Goal: Transaction & Acquisition: Purchase product/service

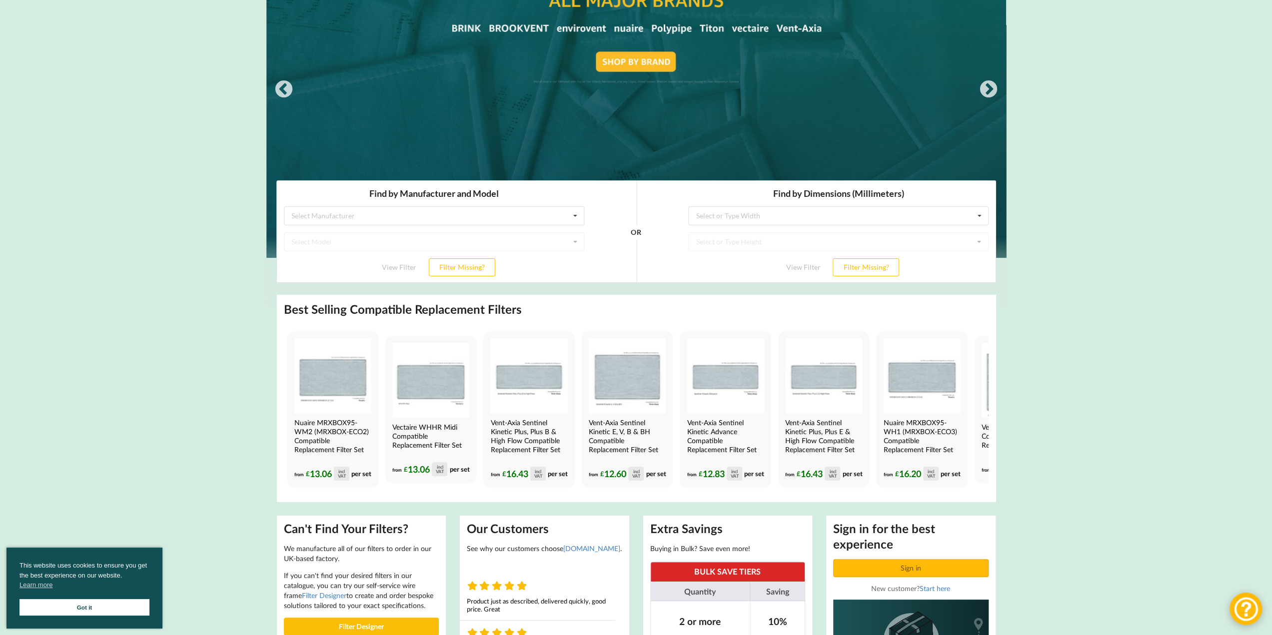
scroll to position [150, 0]
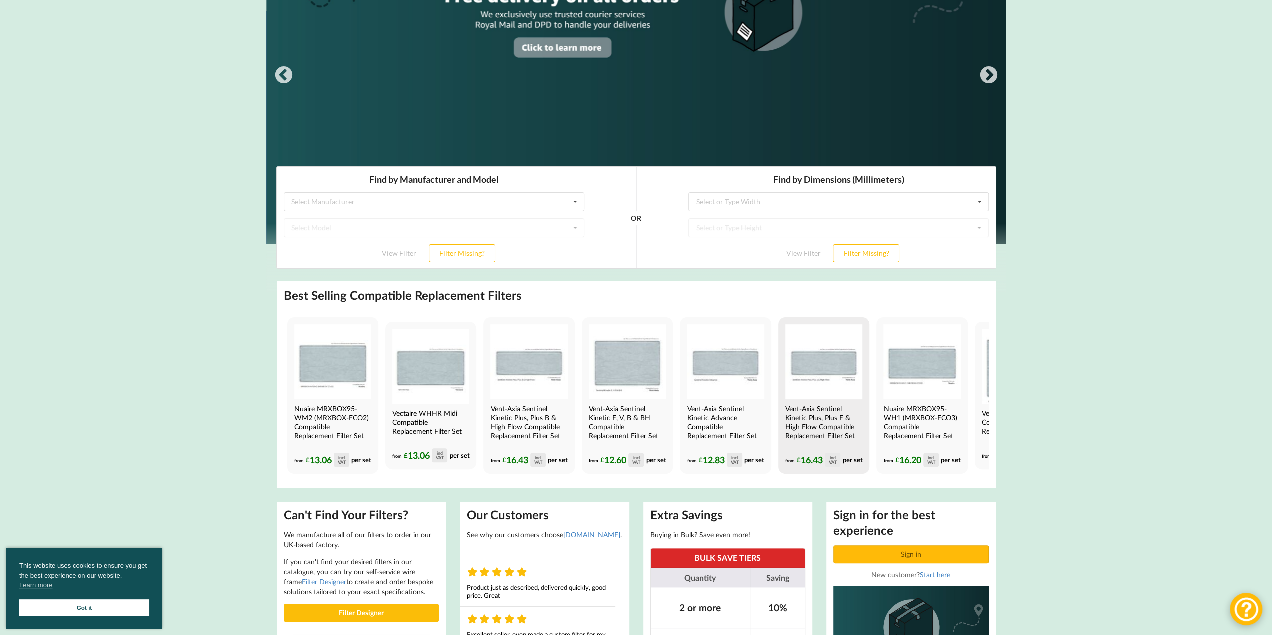
click at [834, 423] on h4 "Vent-Axia Sentinel Kinetic Plus, Plus E & High Flow Compatible Replacement Filt…" at bounding box center [822, 422] width 75 height 36
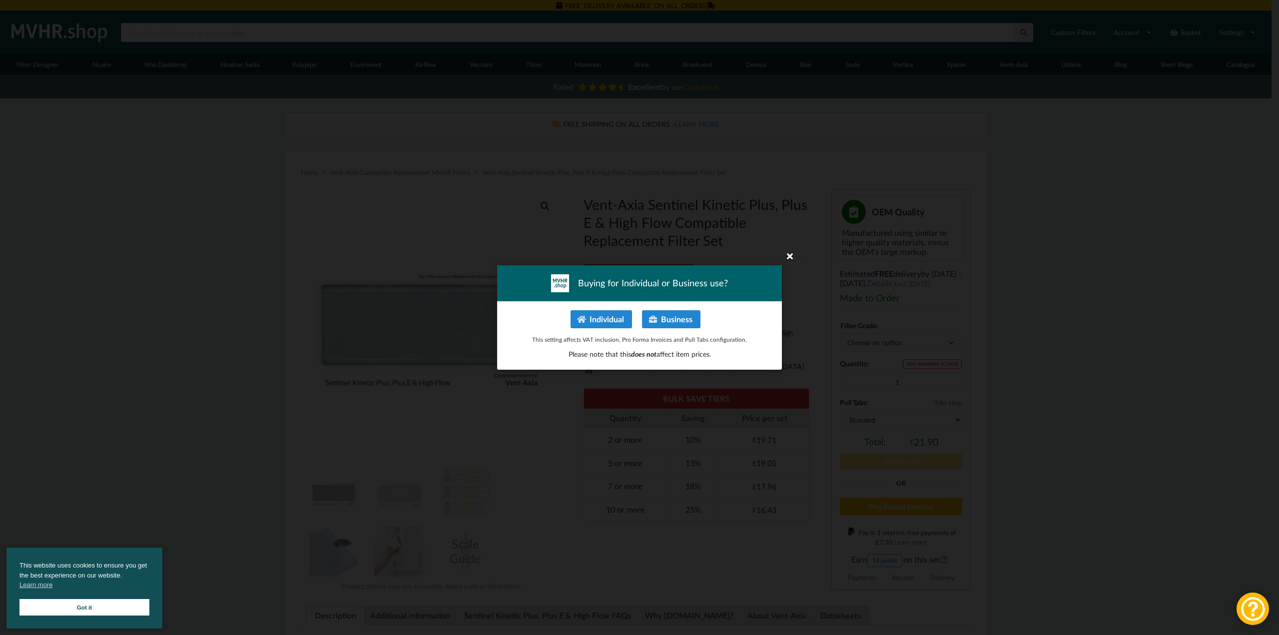
click at [792, 255] on icon at bounding box center [790, 256] width 16 height 16
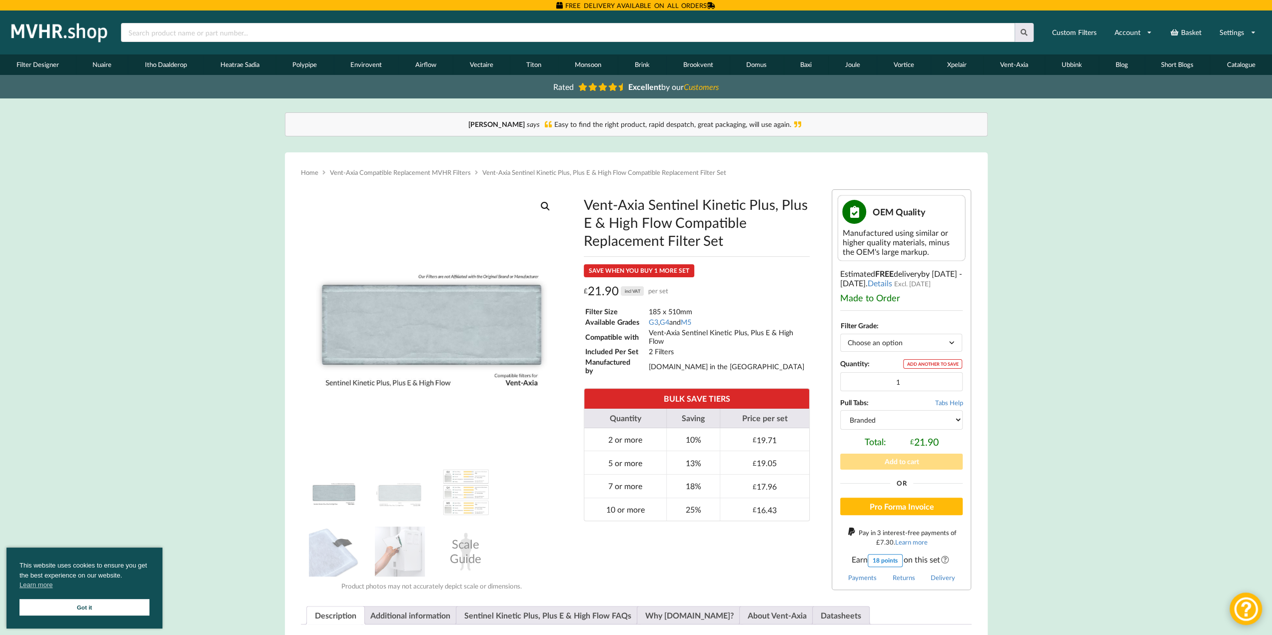
click at [955, 342] on select "Choose an option G3 G4 M5" at bounding box center [901, 342] width 122 height 17
click at [840, 334] on select "Choose an option G3 G4 M5" at bounding box center [901, 342] width 122 height 17
select select "G3"
click at [957, 416] on select "Branded Black" at bounding box center [901, 419] width 122 height 19
select select "black"
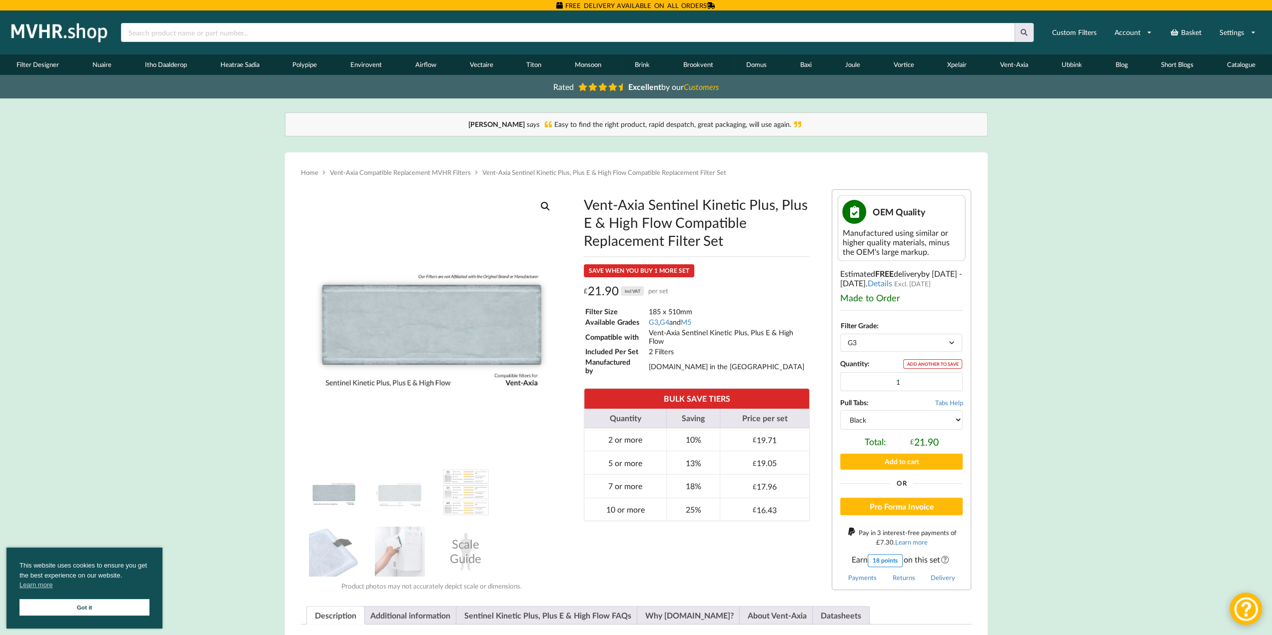
click at [840, 410] on select "Branded Black" at bounding box center [901, 419] width 122 height 19
